Goal: Transaction & Acquisition: Purchase product/service

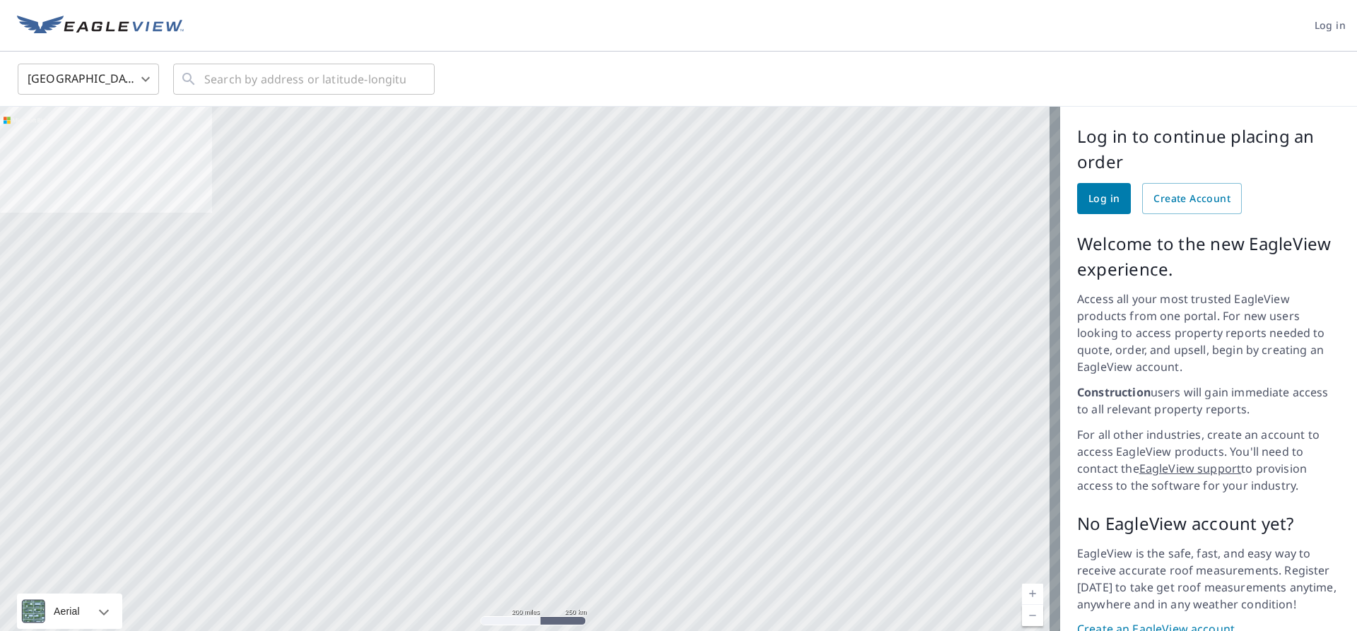
click at [1077, 200] on link "Log in" at bounding box center [1104, 198] width 54 height 31
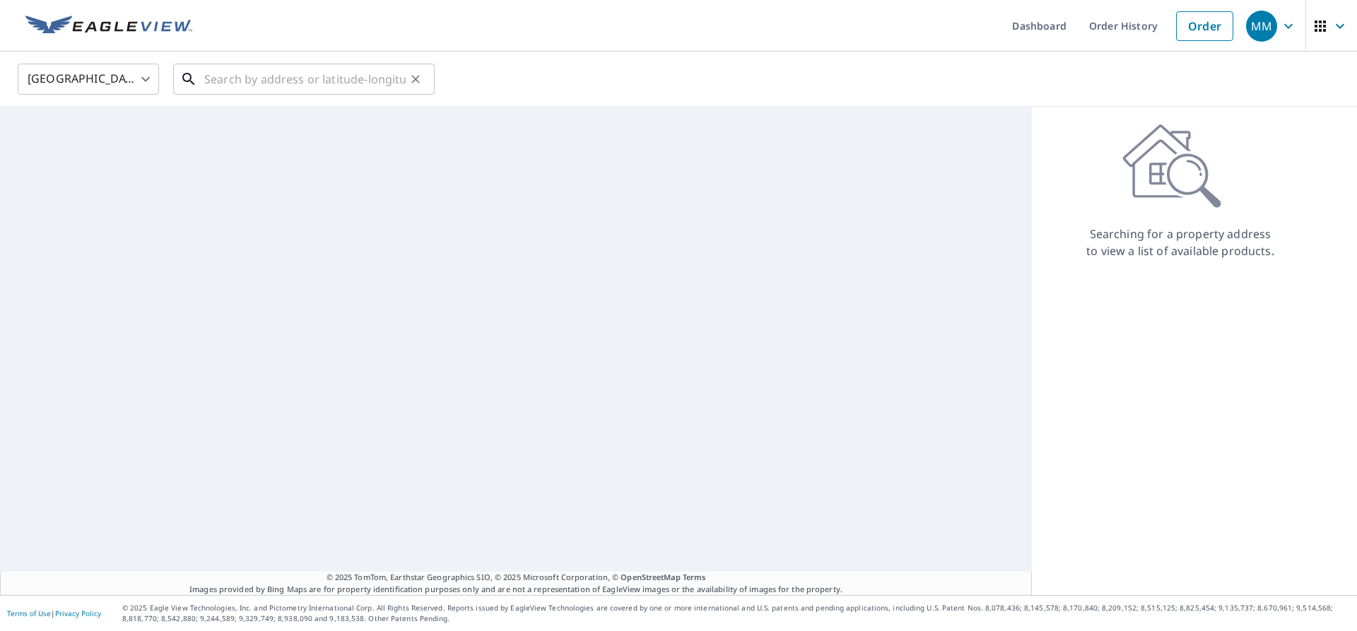
click at [240, 85] on input "text" at bounding box center [304, 79] width 201 height 40
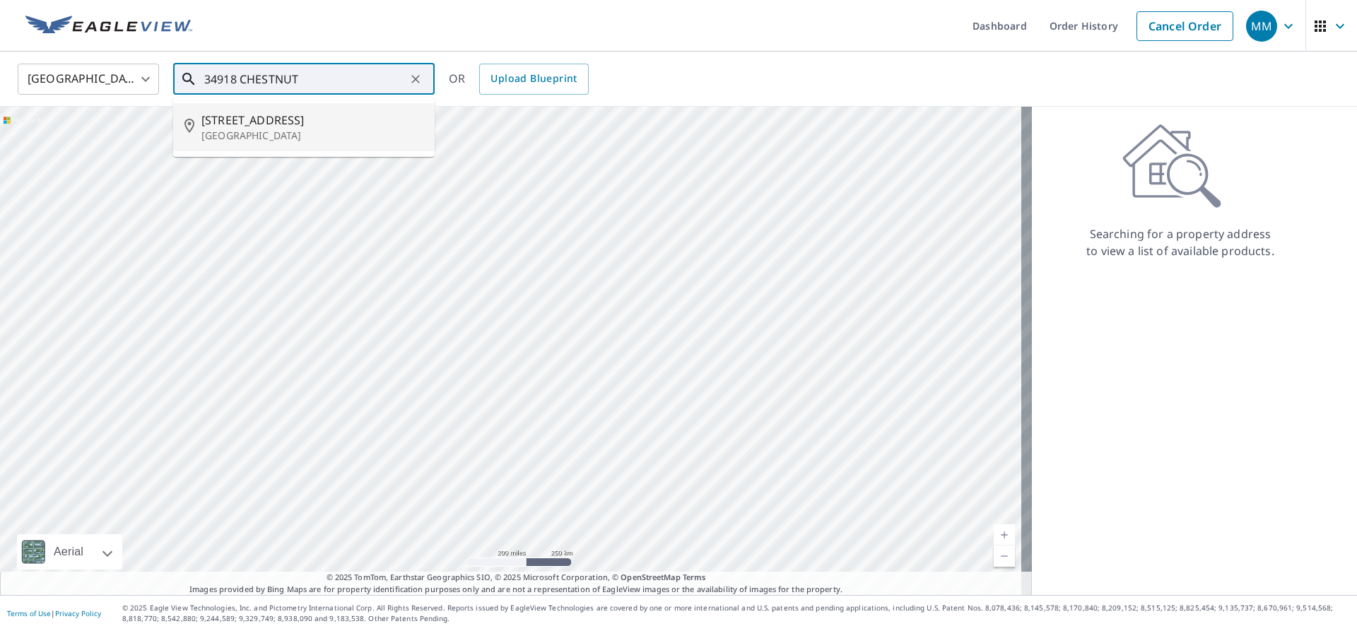
click at [230, 132] on p "North Ridgeville, OH 44039" at bounding box center [312, 136] width 222 height 14
type input "34918 Chestnut Ridge Rd North Ridgeville, OH 44039"
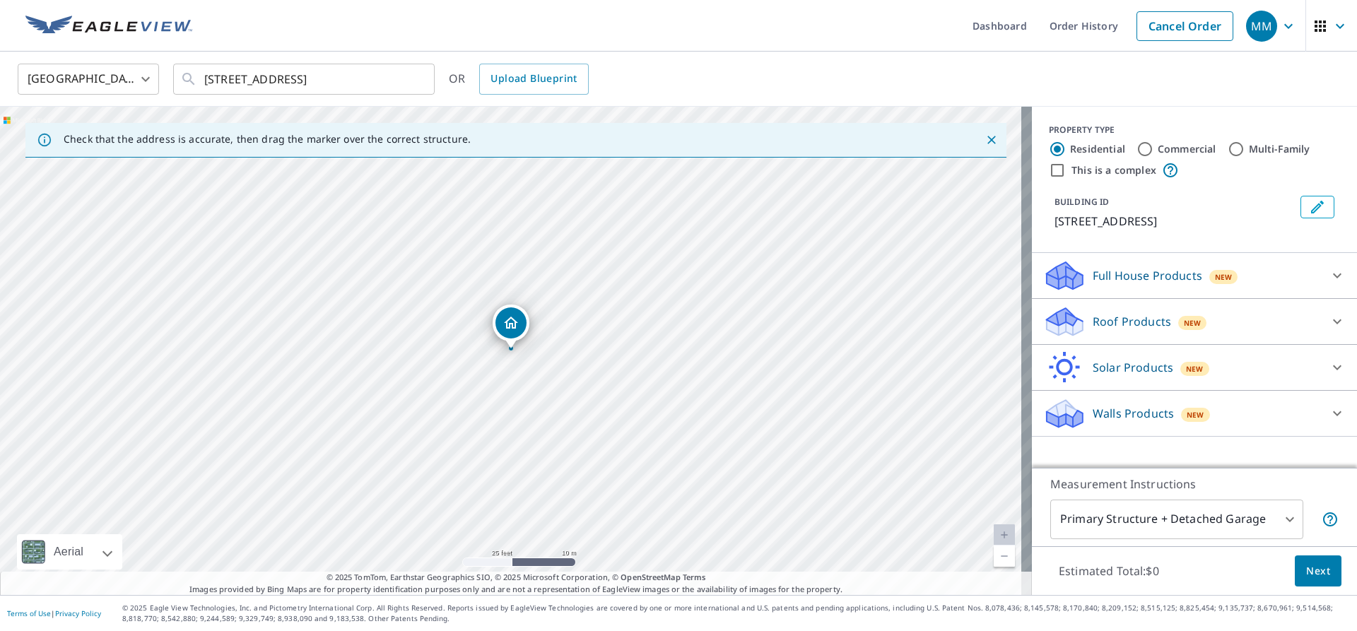
click at [1329, 422] on icon at bounding box center [1337, 413] width 17 height 17
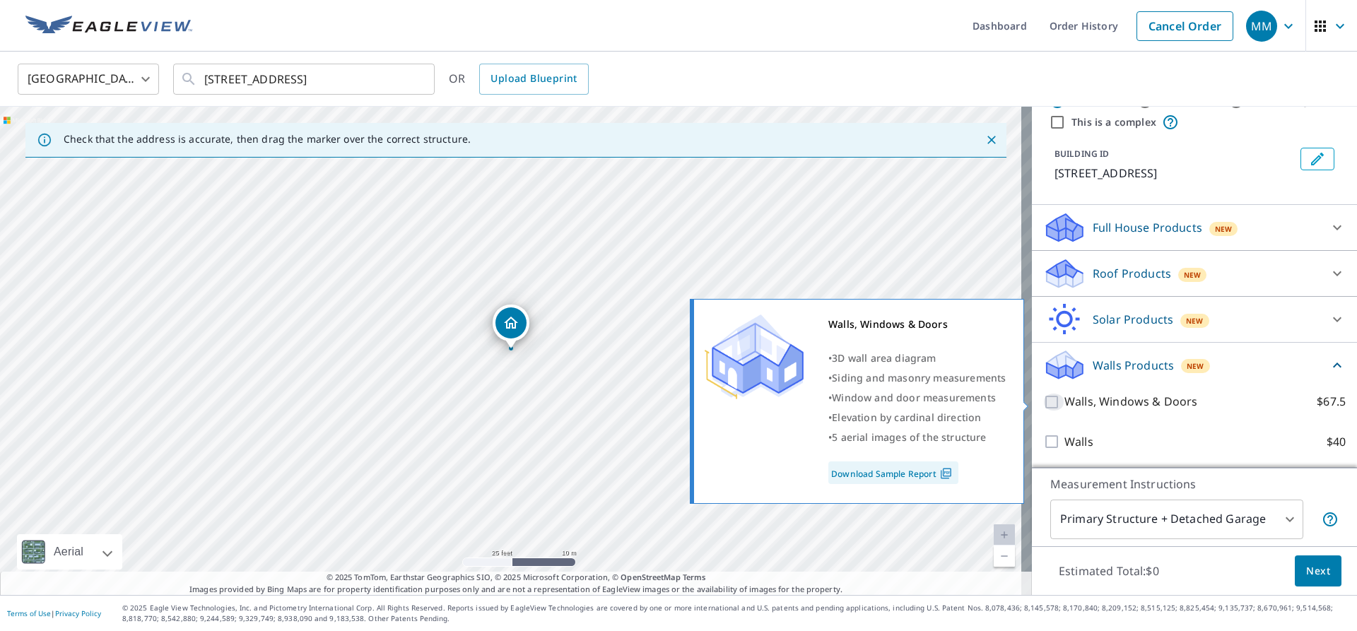
click at [1044, 401] on input "Walls, Windows & Doors $67.5" at bounding box center [1054, 402] width 21 height 17
checkbox input "true"
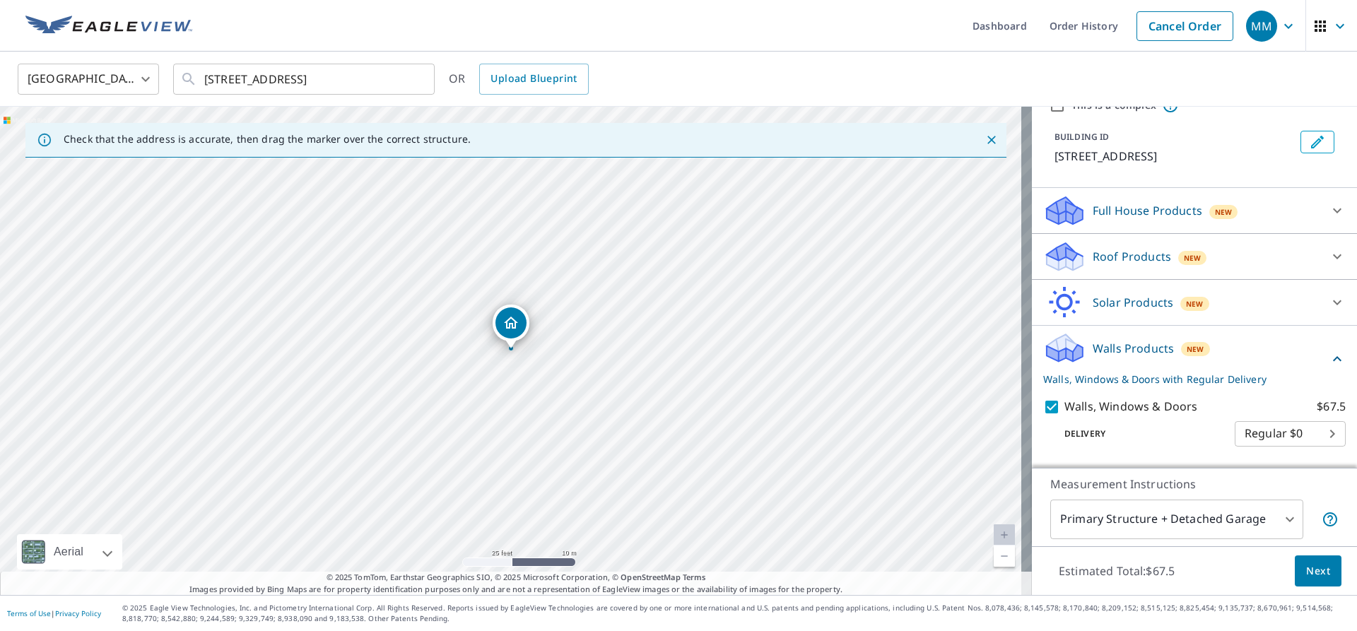
scroll to position [118, 0]
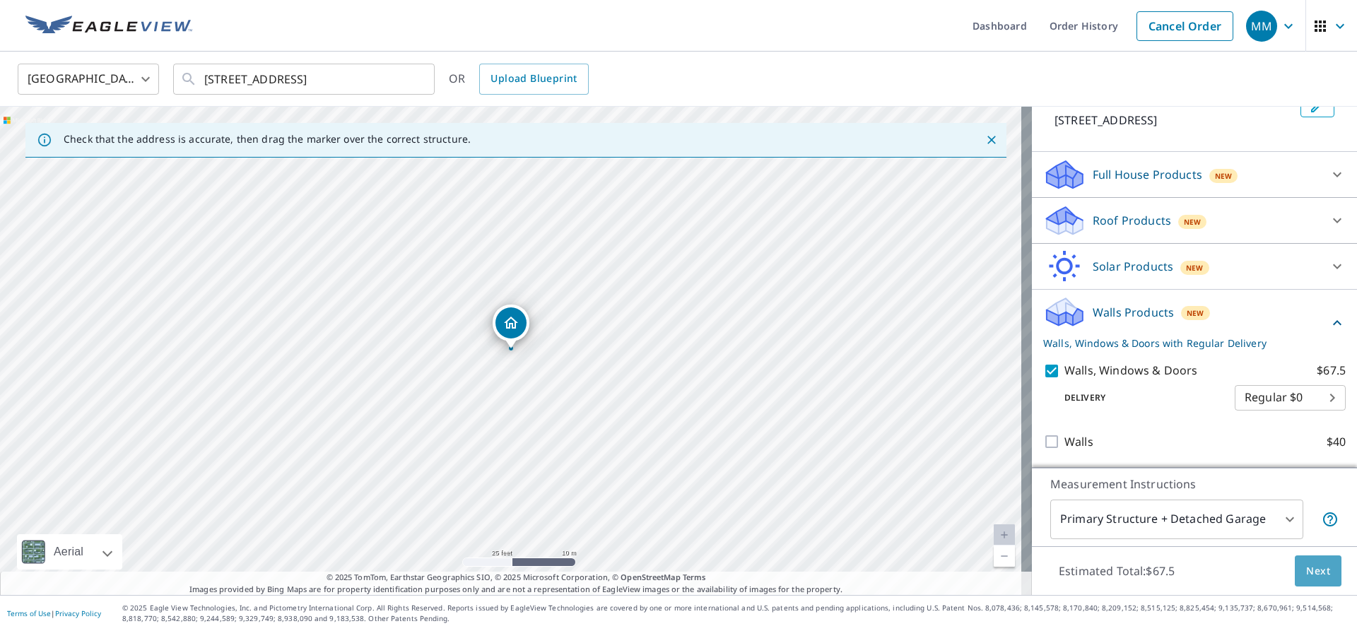
click at [1307, 568] on span "Next" at bounding box center [1319, 572] width 24 height 18
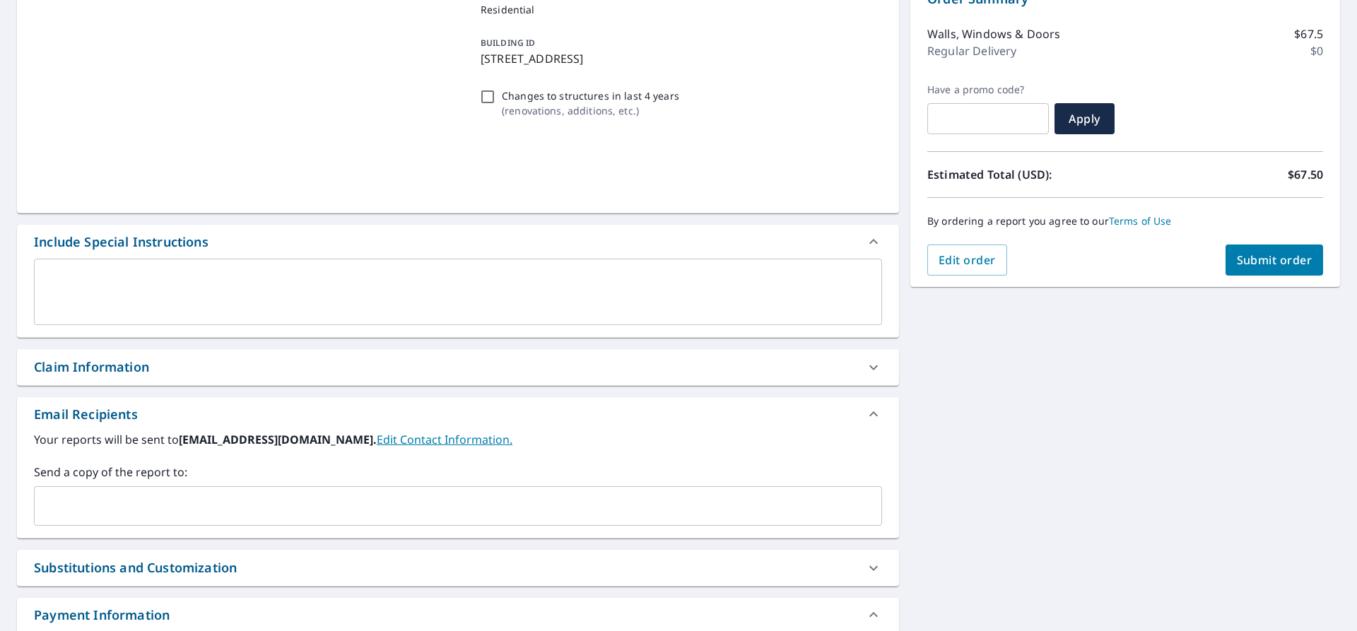
scroll to position [269, 0]
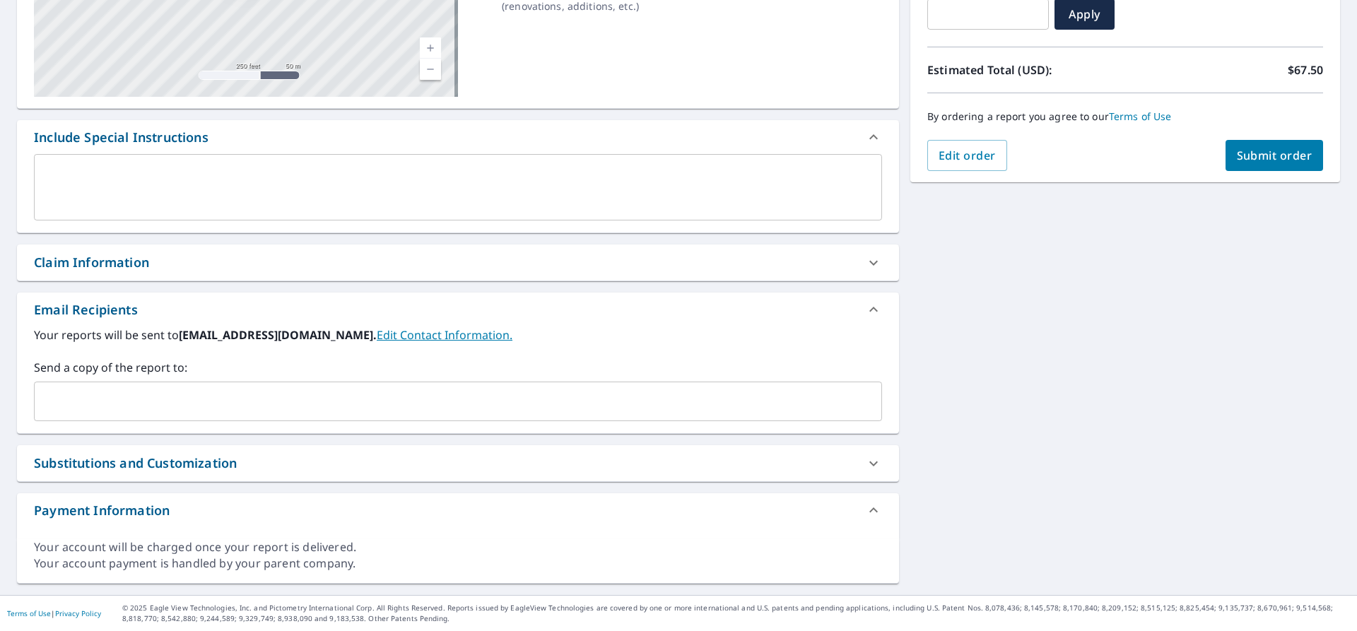
click at [80, 266] on div "Claim Information" at bounding box center [91, 262] width 115 height 19
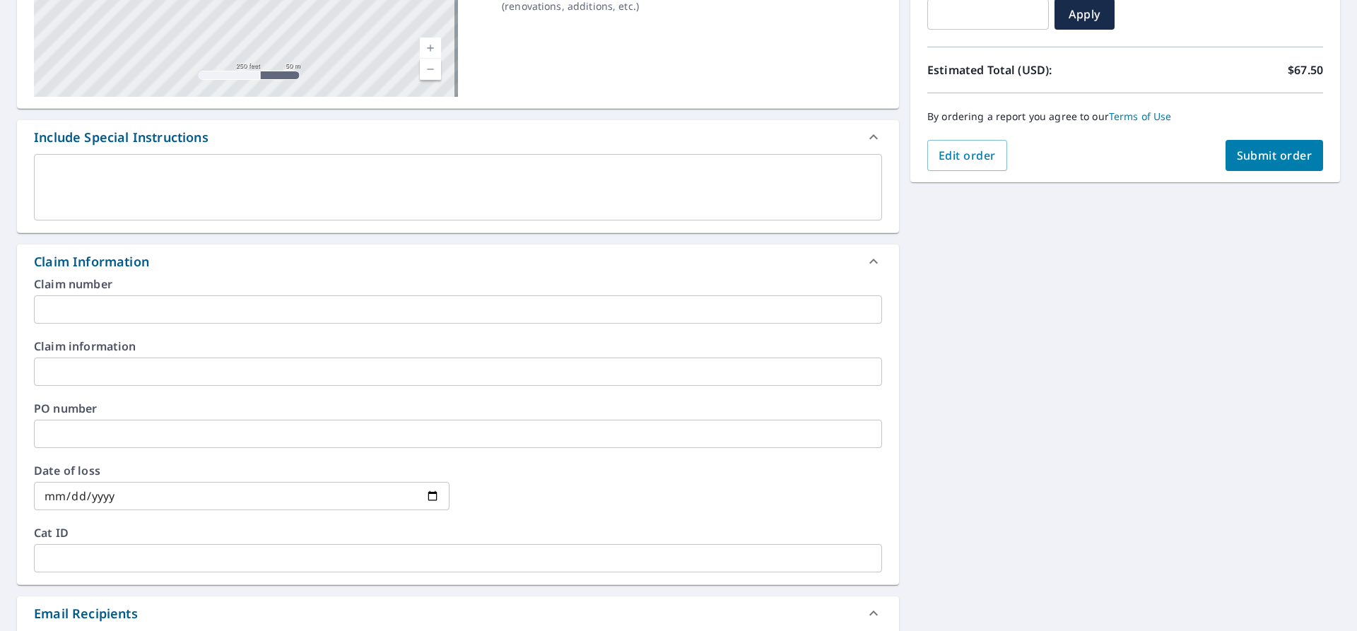
click at [58, 363] on input "text" at bounding box center [458, 372] width 848 height 28
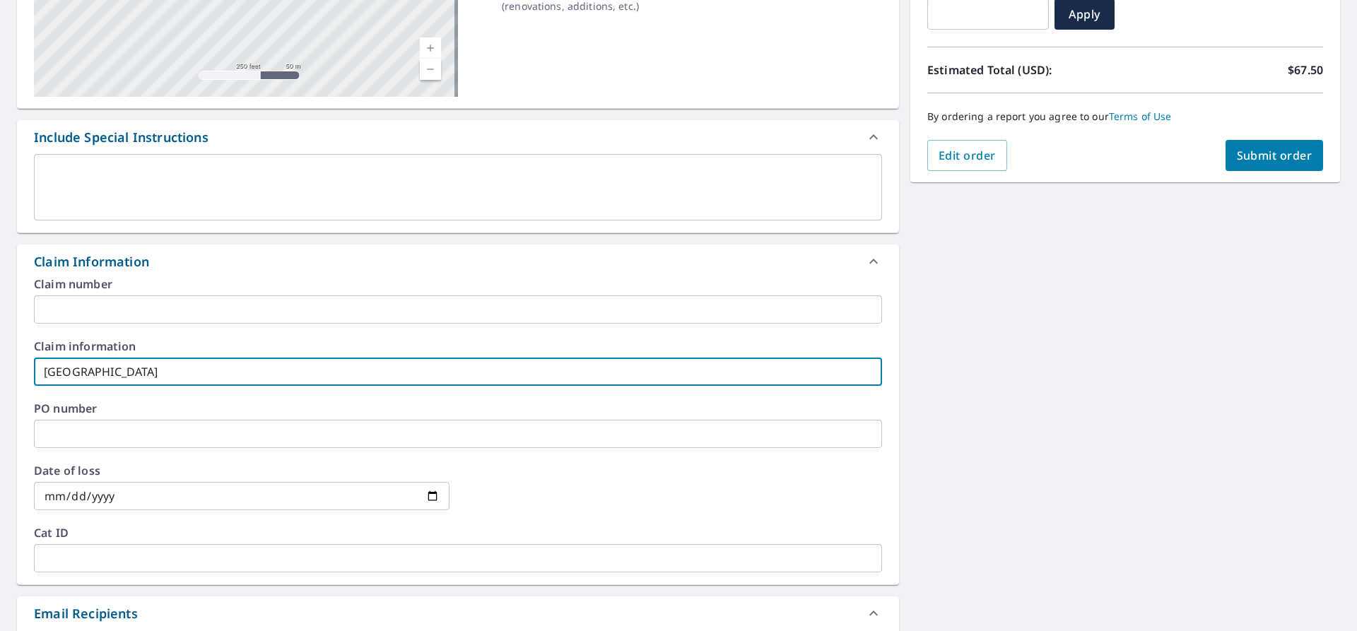
type input "34918 CHESTNUT RIDGE"
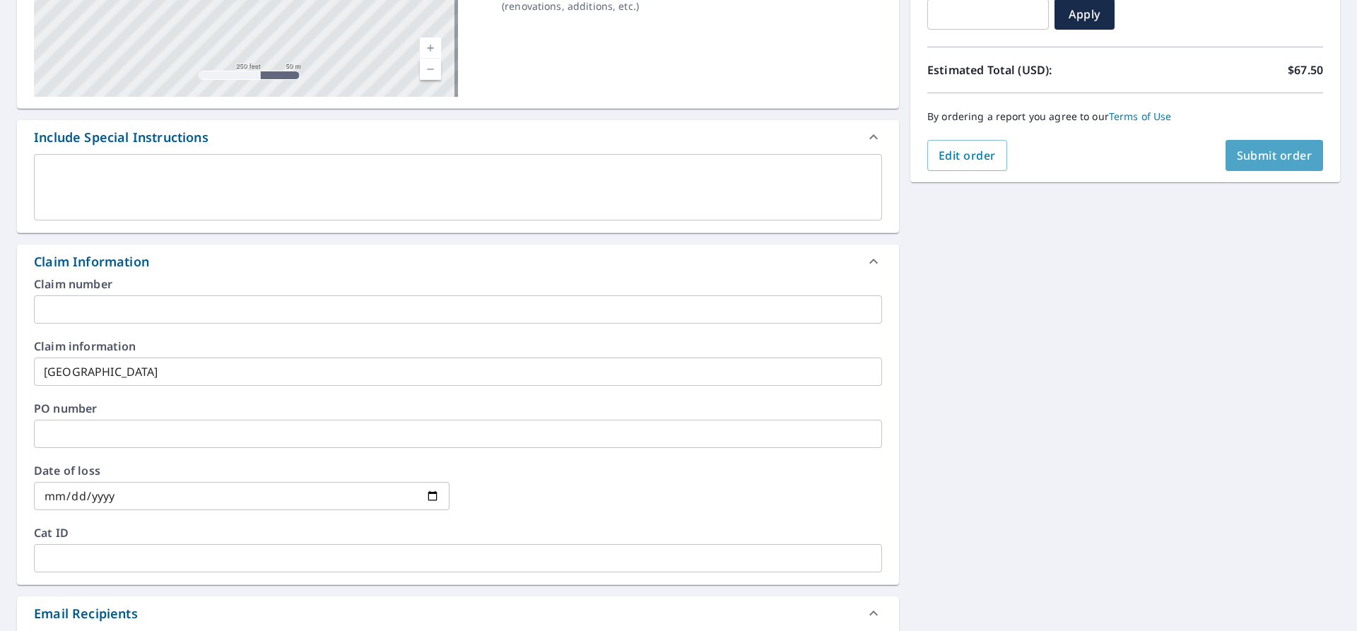
click at [1250, 152] on span "Submit order" at bounding box center [1275, 156] width 76 height 16
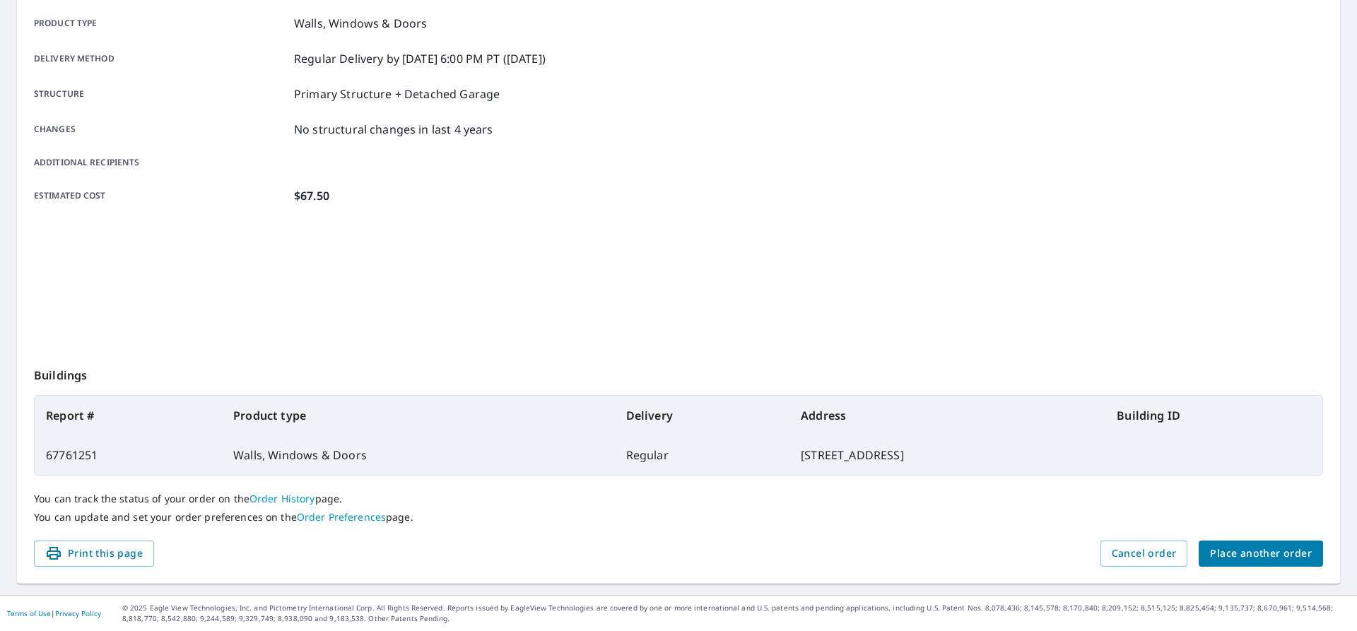
scroll to position [201, 0]
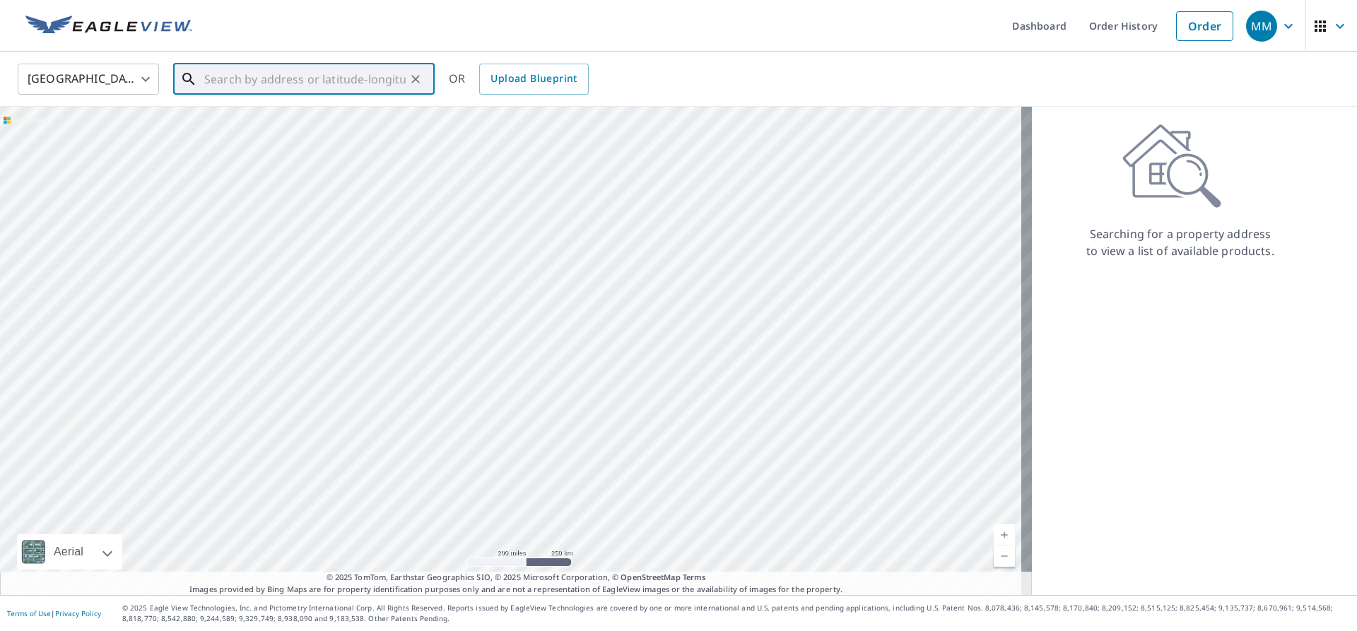
click at [221, 90] on input "text" at bounding box center [304, 79] width 201 height 40
click at [272, 136] on p "[GEOGRAPHIC_DATA], [GEOGRAPHIC_DATA] 44509" at bounding box center [312, 143] width 222 height 28
type input "[STREET_ADDRESS][PERSON_NAME]"
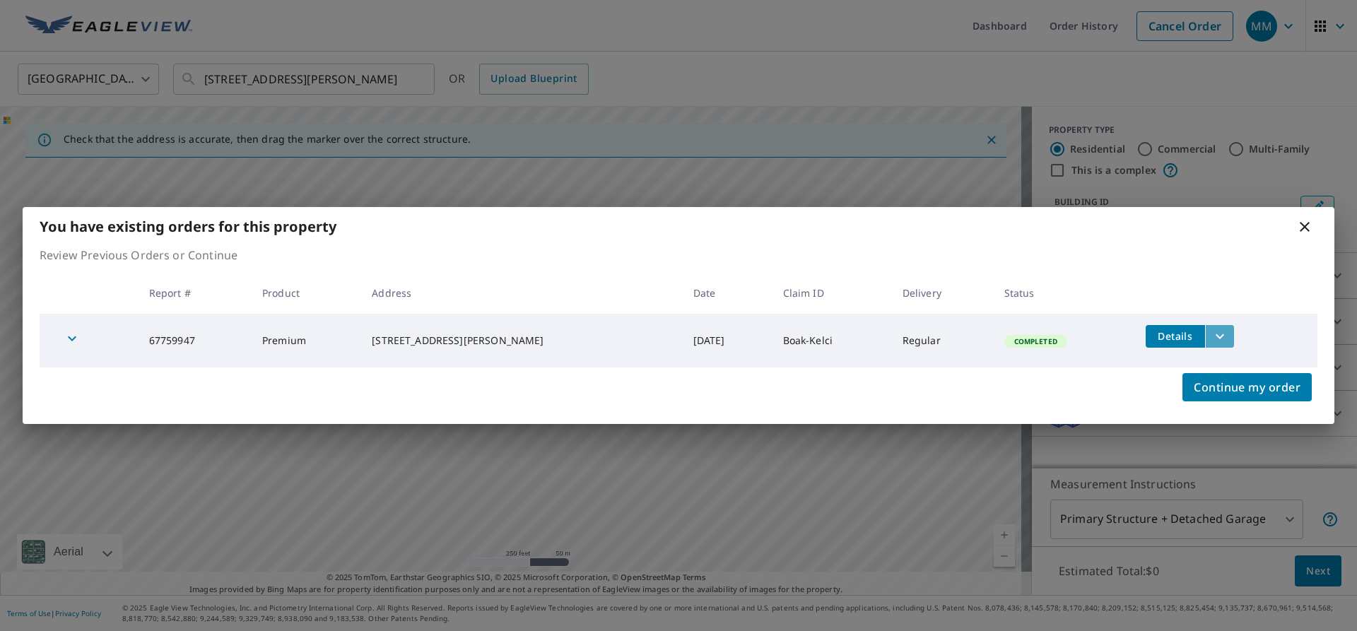
click at [1213, 339] on icon "filesDropdownBtn-67759947" at bounding box center [1220, 336] width 17 height 17
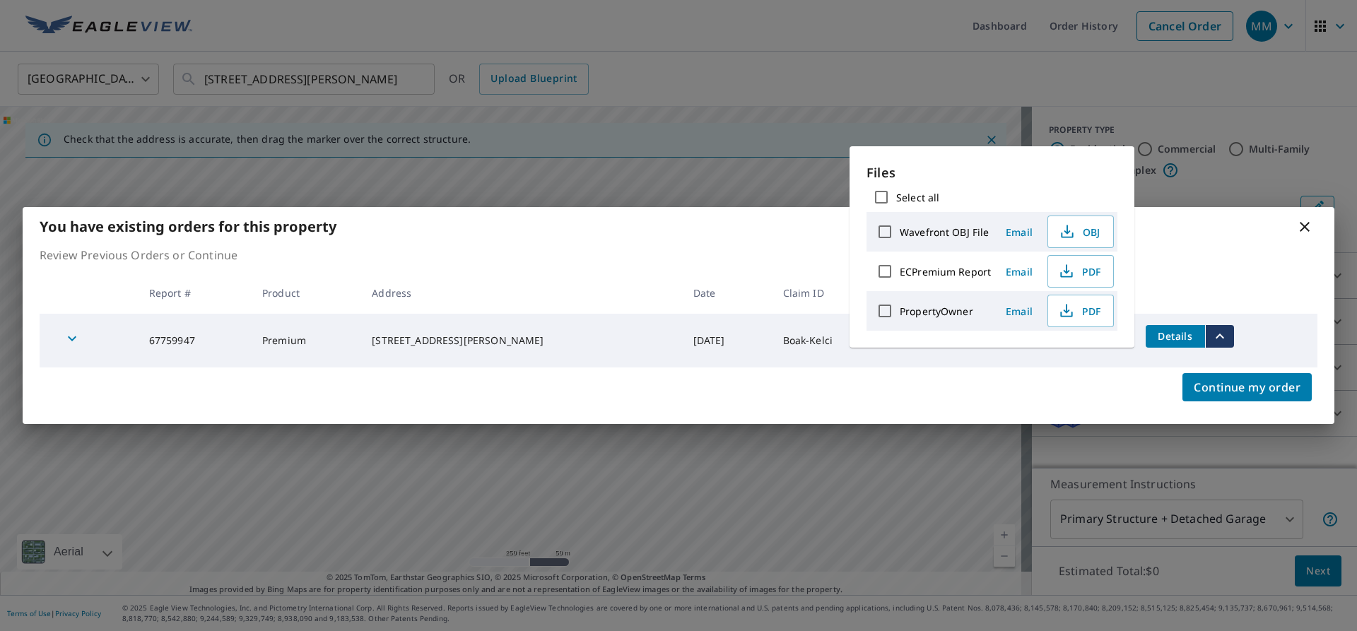
click at [879, 192] on input "Select all" at bounding box center [882, 197] width 30 height 30
checkbox input "true"
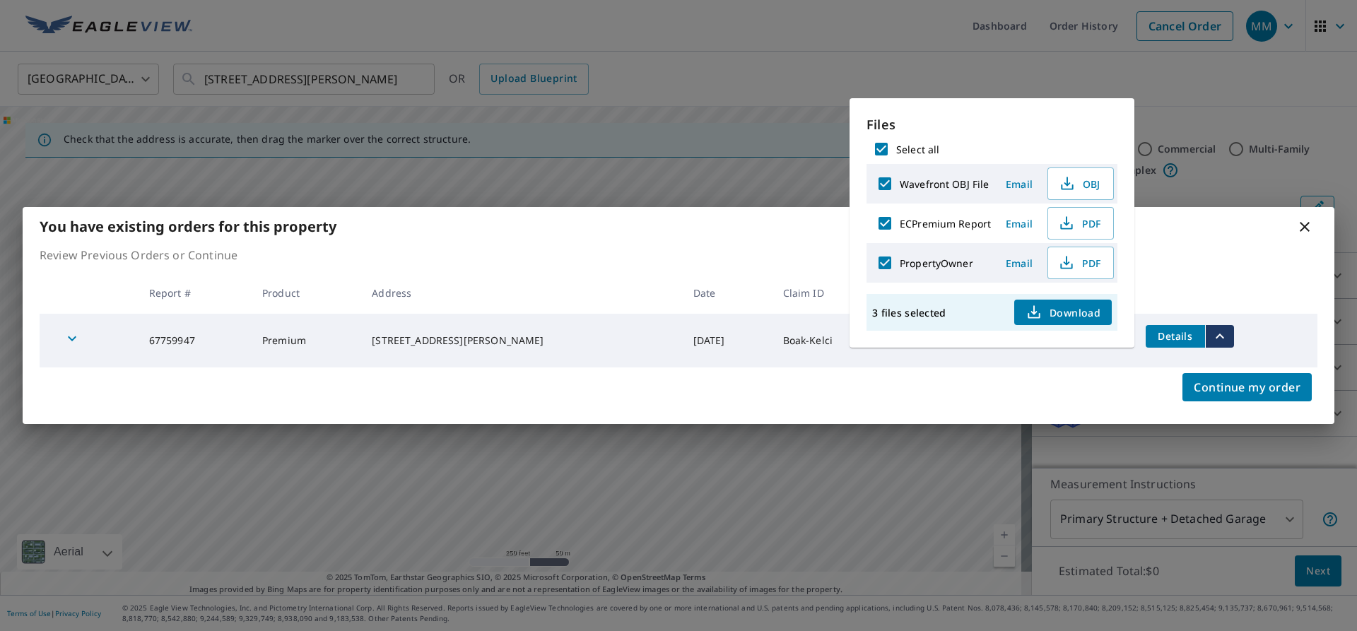
click at [1053, 314] on span "Download" at bounding box center [1063, 312] width 75 height 17
click at [1306, 229] on icon at bounding box center [1305, 226] width 17 height 17
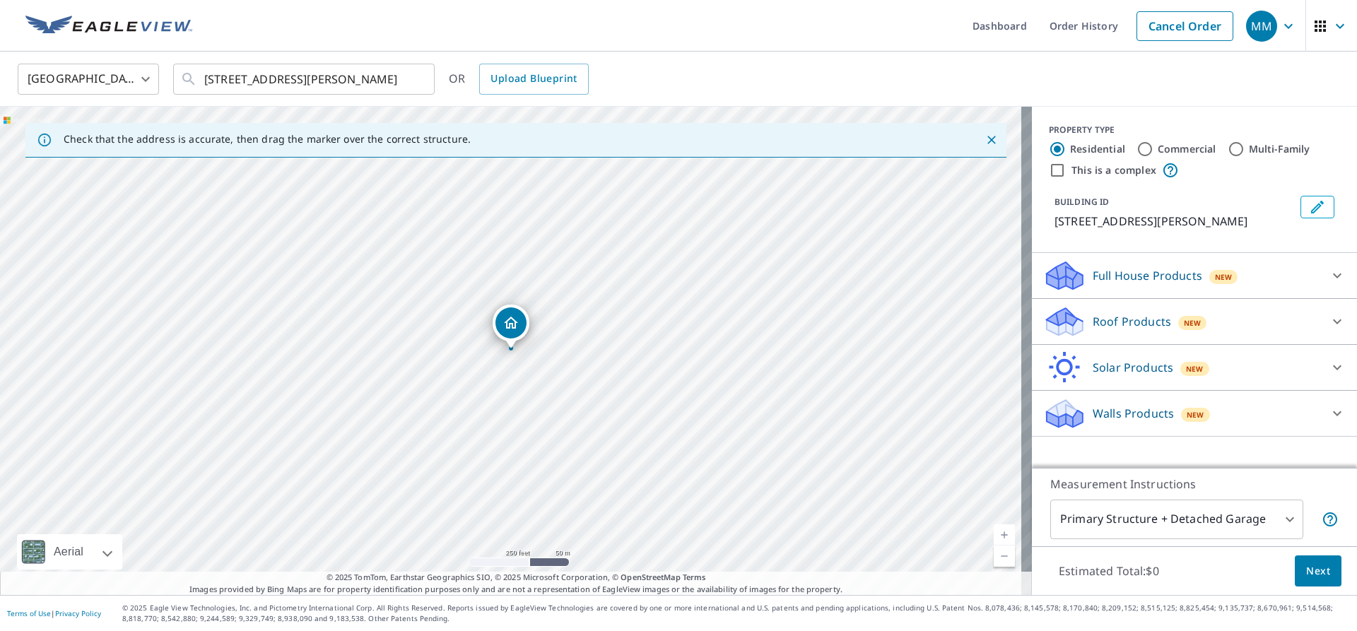
click at [1309, 569] on span "Next" at bounding box center [1319, 572] width 24 height 18
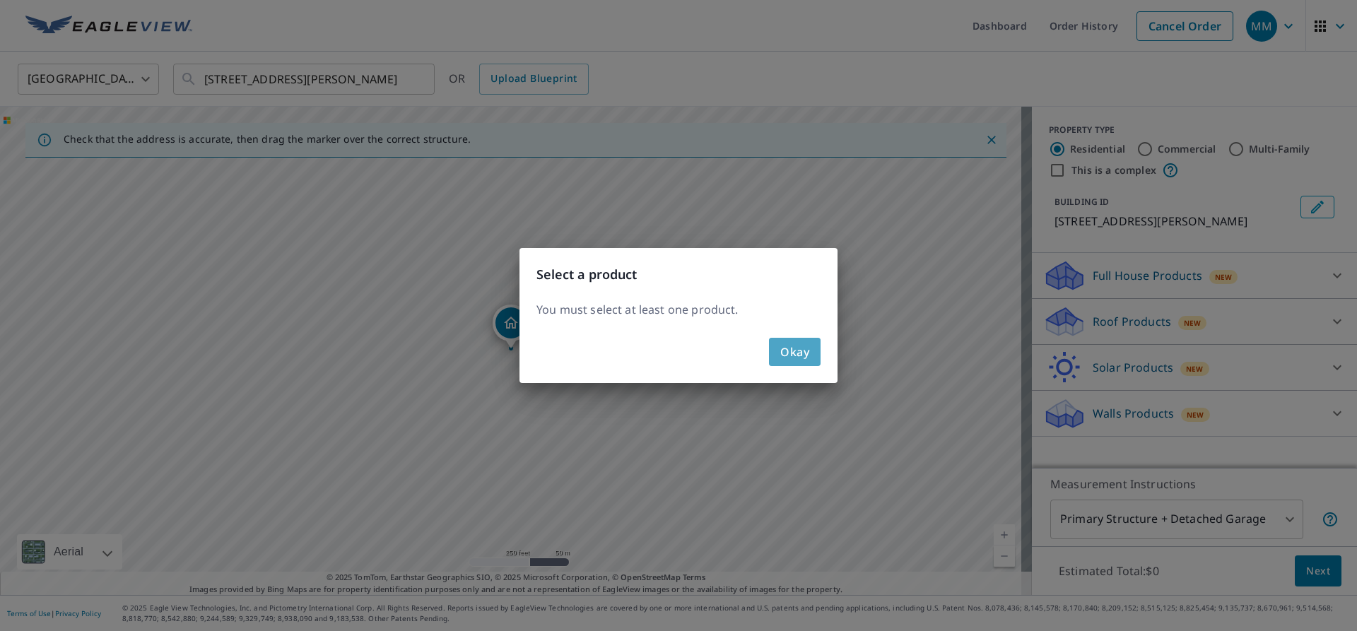
click at [794, 345] on span "Okay" at bounding box center [795, 352] width 29 height 20
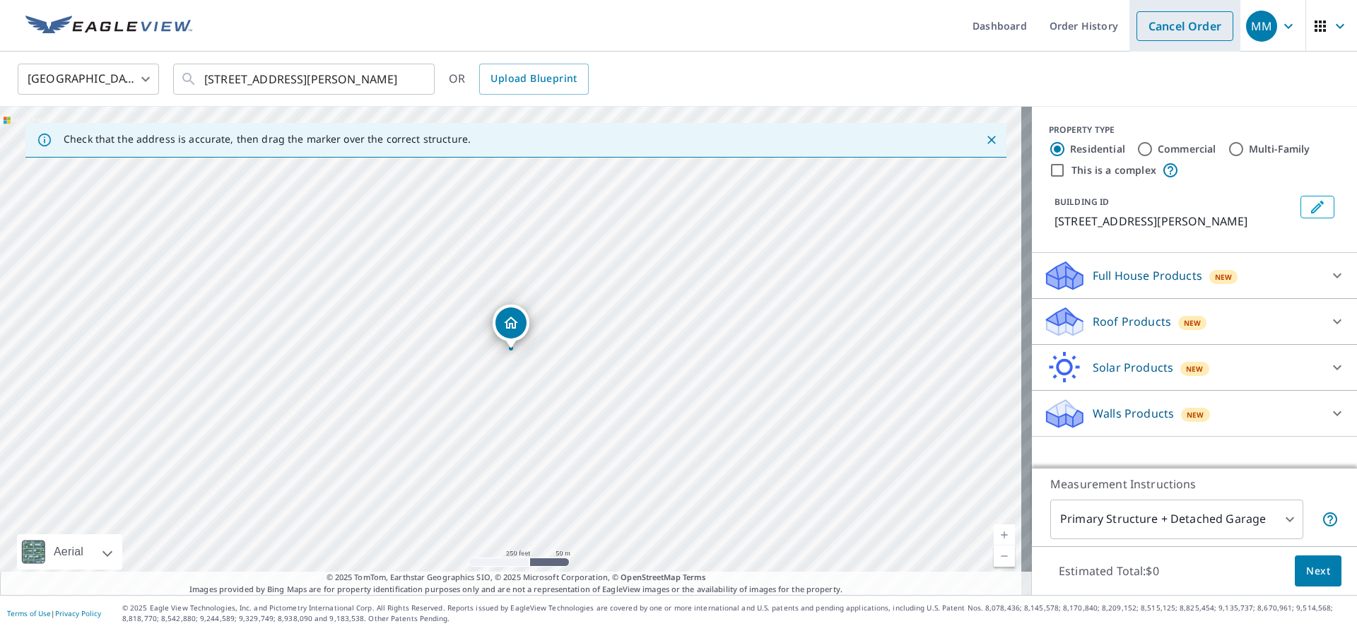
click at [1169, 24] on link "Cancel Order" at bounding box center [1185, 26] width 97 height 30
